Goal: Information Seeking & Learning: Learn about a topic

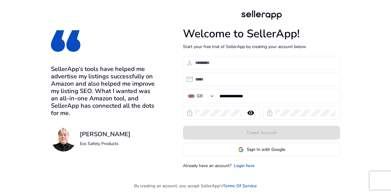
click at [361, 53] on div "**********" at bounding box center [195, 89] width 343 height 178
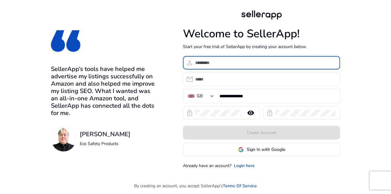
click at [224, 62] on input at bounding box center [265, 62] width 140 height 7
type input "**********"
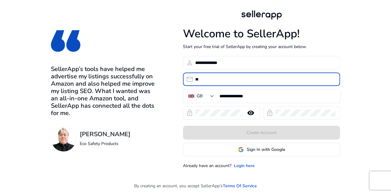
type input "**********"
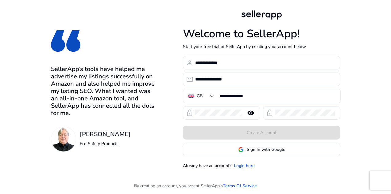
click at [358, 107] on div "**********" at bounding box center [195, 89] width 343 height 178
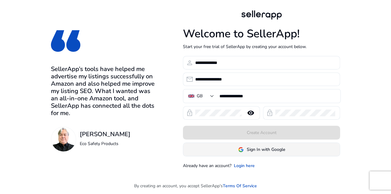
click at [265, 153] on span at bounding box center [261, 150] width 156 height 15
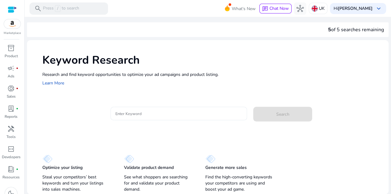
click at [135, 113] on input "Enter Keyword" at bounding box center [178, 113] width 127 height 7
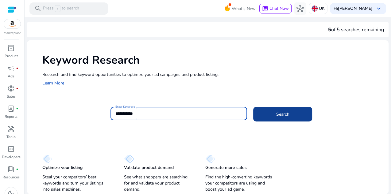
type input "**********"
click at [284, 116] on span "Search" at bounding box center [282, 114] width 13 height 6
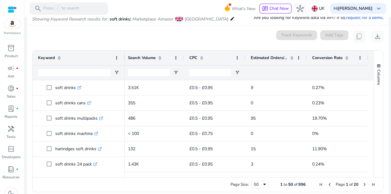
click at [289, 57] on span at bounding box center [291, 57] width 5 height 5
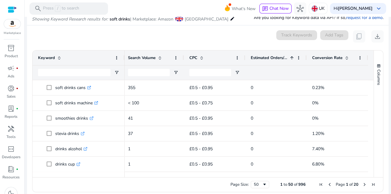
click at [287, 58] on span at bounding box center [290, 57] width 7 height 5
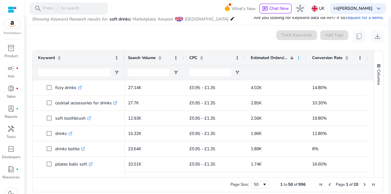
click at [296, 57] on span at bounding box center [298, 57] width 5 height 5
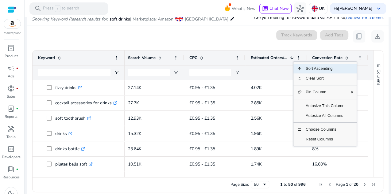
click at [258, 46] on mat-card "0 keyword(s) selected Track Keywords Add Tags content_copy download Press ENTER…" at bounding box center [207, 112] width 361 height 175
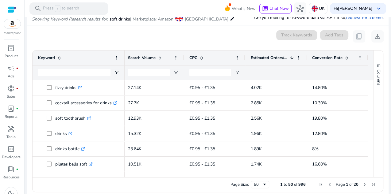
click at [242, 38] on div "0 keyword(s) selected Track Keywords Add Tags content_copy download" at bounding box center [207, 36] width 351 height 12
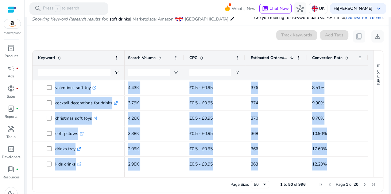
drag, startPoint x: 38, startPoint y: 82, endPoint x: 357, endPoint y: 178, distance: 333.5
click at [357, 178] on div "Drag here to set row groups Drag here to set column labels Keyword Match Type 1" at bounding box center [207, 121] width 351 height 142
copy body "fizzy drinks .st0{fill:#2c8af8} nurishment drinks bulk .st0{fill:#2c8af8} coast…"
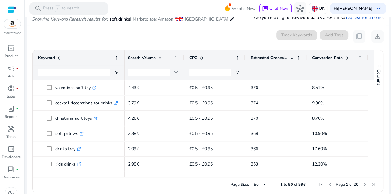
click at [243, 36] on div "0 keyword(s) selected Track Keywords Add Tags content_copy download" at bounding box center [207, 36] width 351 height 12
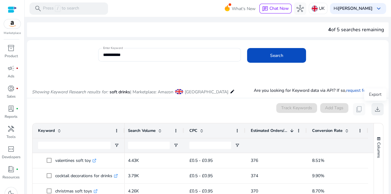
click at [376, 110] on span "download" at bounding box center [376, 109] width 7 height 7
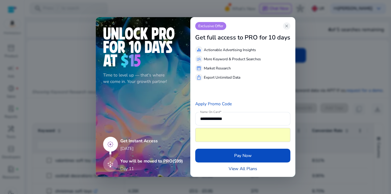
click at [243, 168] on link "View All Plans" at bounding box center [242, 169] width 29 height 6
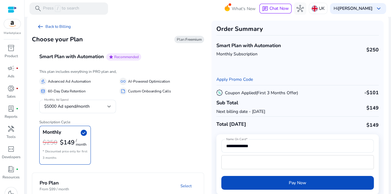
scroll to position [13, 0]
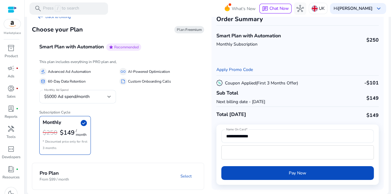
click at [58, 180] on p "From $99 / month" at bounding box center [54, 180] width 29 height 6
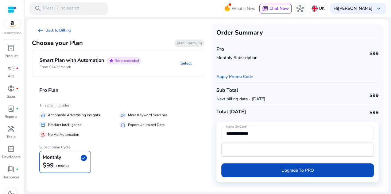
scroll to position [0, 0]
click at [59, 29] on link "arrow_left_alt Back to Billing" at bounding box center [54, 30] width 44 height 12
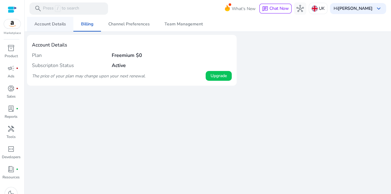
click at [50, 25] on span "Account Details" at bounding box center [50, 24] width 32 height 4
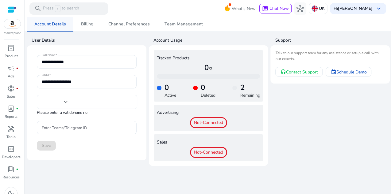
type input "***"
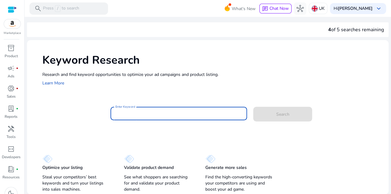
click at [132, 114] on input "Enter Keyword" at bounding box center [178, 113] width 127 height 7
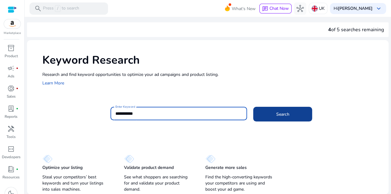
type input "**********"
click at [288, 116] on span at bounding box center [282, 114] width 59 height 15
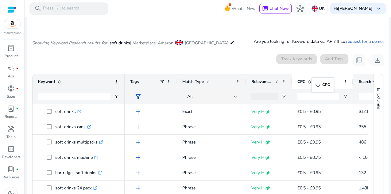
drag, startPoint x: 362, startPoint y: 81, endPoint x: 314, endPoint y: 81, distance: 47.8
click at [169, 81] on span at bounding box center [168, 81] width 5 height 5
click at [214, 66] on div "0 keyword(s) selected Track Keywords Add Tags content_copy download" at bounding box center [207, 60] width 351 height 12
click at [238, 82] on span at bounding box center [237, 81] width 5 height 5
click at [224, 66] on mat-card "0 keyword(s) selected Track Keywords Add Tags content_copy download Press ENTER…" at bounding box center [207, 136] width 361 height 175
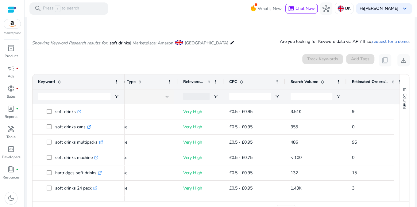
scroll to position [0, 71]
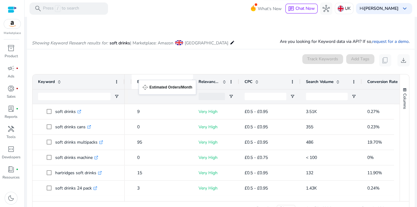
drag, startPoint x: 323, startPoint y: 79, endPoint x: 142, endPoint y: 84, distance: 181.9
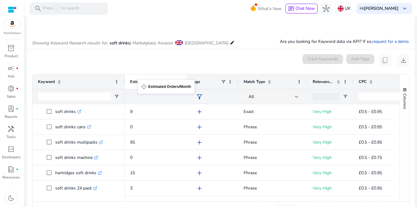
drag, startPoint x: 274, startPoint y: 81, endPoint x: 140, endPoint y: 83, distance: 133.4
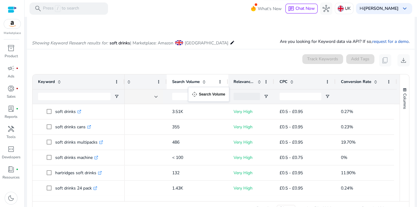
drag, startPoint x: 285, startPoint y: 84, endPoint x: 191, endPoint y: 91, distance: 94.1
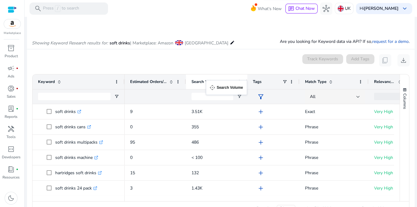
drag, startPoint x: 333, startPoint y: 80, endPoint x: 209, endPoint y: 84, distance: 124.5
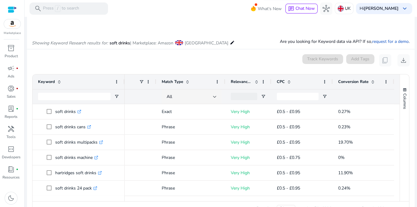
click at [351, 81] on span "Conversion Rate" at bounding box center [353, 82] width 30 height 6
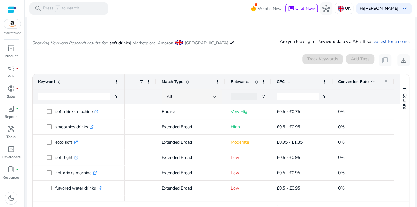
click at [351, 81] on span "Conversion Rate" at bounding box center [353, 82] width 30 height 6
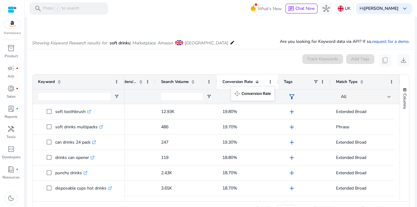
drag, startPoint x: 353, startPoint y: 80, endPoint x: 236, endPoint y: 102, distance: 119.4
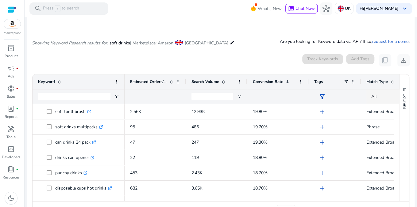
click at [167, 82] on span at bounding box center [170, 81] width 7 height 5
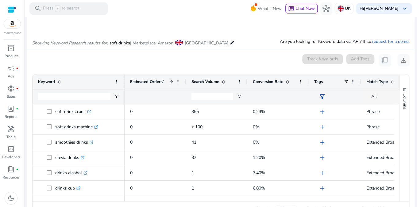
click at [167, 82] on span at bounding box center [170, 81] width 7 height 5
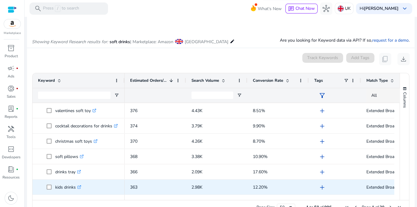
drag, startPoint x: 39, startPoint y: 109, endPoint x: 89, endPoint y: 186, distance: 92.1
copy div "fizzy drinks .st0{fill:#2c8af8} nurishment drinks bulk .st0{fill:#2c8af8} coast…"
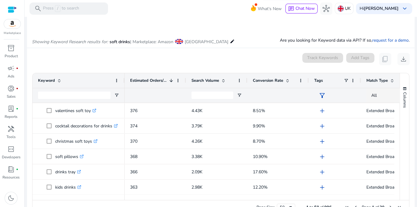
drag, startPoint x: 127, startPoint y: 107, endPoint x: 149, endPoint y: 200, distance: 95.2
click at [149, 194] on div "Keyword Match Type Relevance Score 1" at bounding box center [215, 136] width 367 height 127
copy body "4.02K 27.14K 14.80% add Extended Broad Very High 812 5.18K 15.70% add Extended …"
click at [190, 69] on mat-card "0 keyword(s) selected Track Keywords Add Tags content_copy download Press SPACE…" at bounding box center [220, 135] width 387 height 175
click at [390, 55] on span "download" at bounding box center [402, 58] width 7 height 7
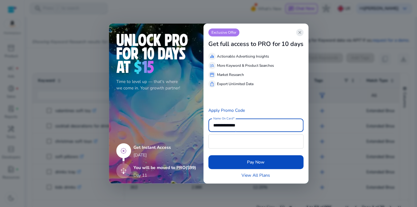
click at [299, 30] on span "close" at bounding box center [299, 32] width 5 height 5
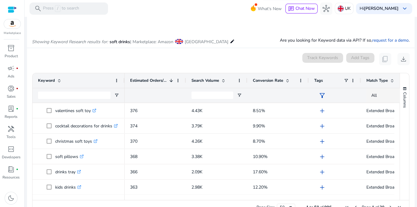
click at [187, 59] on div "0 keyword(s) selected Track Keywords Add Tags content_copy download" at bounding box center [220, 59] width 377 height 12
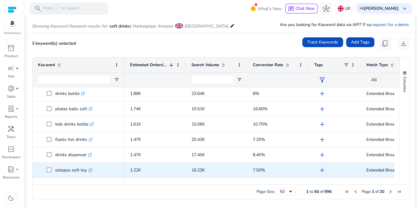
scroll to position [64, 0]
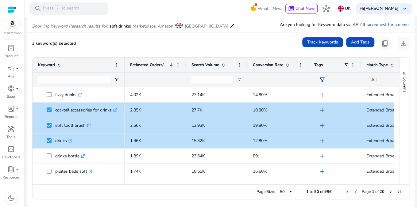
click at [161, 47] on div "3 keyword(s) selected Track Keywords Add Tags content_copy download" at bounding box center [220, 43] width 377 height 12
click at [210, 66] on span "Search Volume" at bounding box center [205, 65] width 28 height 6
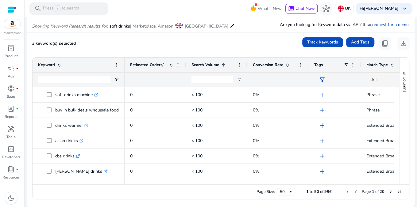
click at [210, 66] on span "Search Volume" at bounding box center [205, 65] width 28 height 6
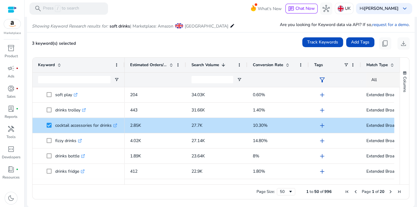
click at [147, 63] on span "Estimated Orders/Month" at bounding box center [148, 65] width 37 height 6
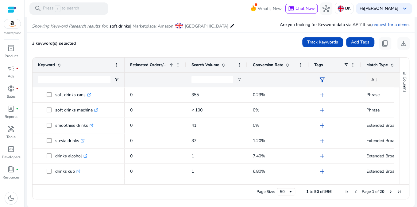
click at [153, 67] on span "Estimated Orders/Month" at bounding box center [148, 65] width 37 height 6
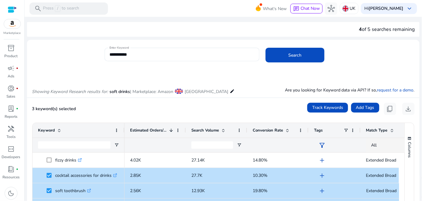
scroll to position [0, 0]
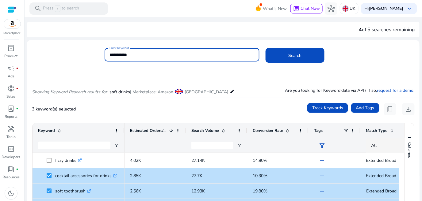
drag, startPoint x: 141, startPoint y: 53, endPoint x: 87, endPoint y: 53, distance: 54.3
click at [87, 53] on div "**********" at bounding box center [221, 58] width 388 height 20
type input "*"
type input "**********"
click at [265, 48] on button "Search" at bounding box center [294, 55] width 59 height 15
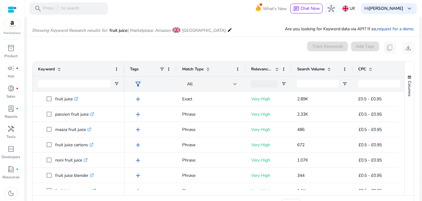
scroll to position [73, 0]
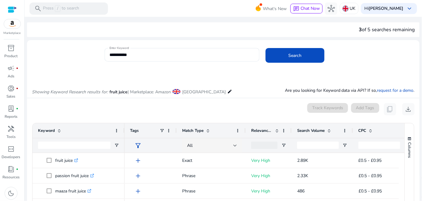
scroll to position [73, 0]
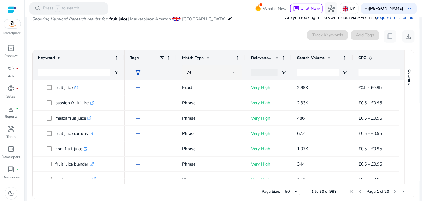
scroll to position [73, 0]
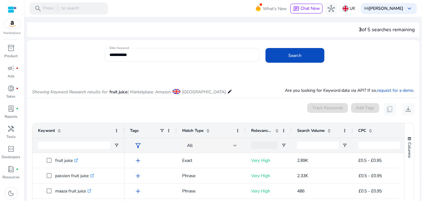
scroll to position [73, 0]
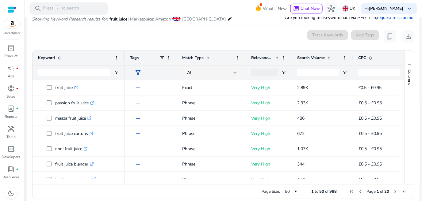
scroll to position [73, 0]
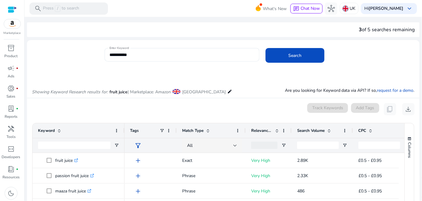
scroll to position [73, 0]
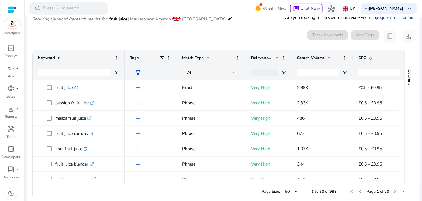
scroll to position [73, 0]
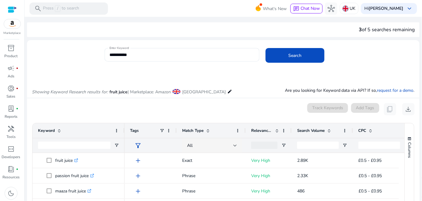
scroll to position [73, 0]
